Goal: Navigation & Orientation: Find specific page/section

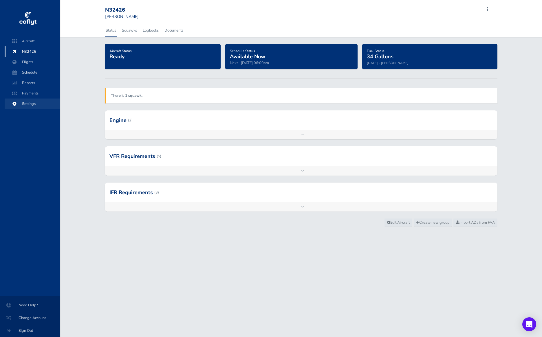
click at [29, 105] on span "Settings" at bounding box center [32, 103] width 44 height 10
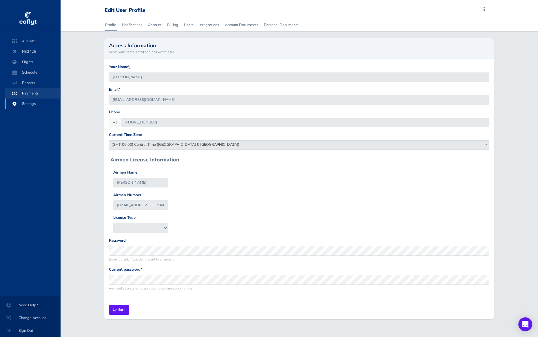
click at [32, 96] on span "Payments" at bounding box center [32, 93] width 44 height 10
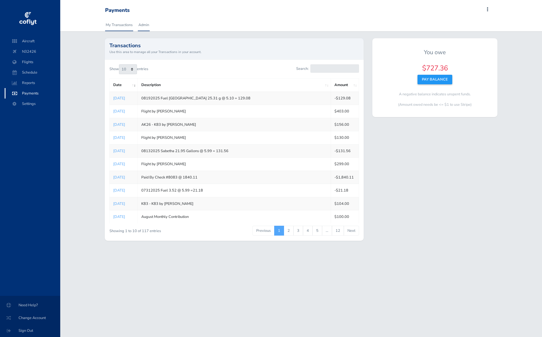
click at [142, 25] on link "Admin" at bounding box center [144, 25] width 12 height 13
